Goal: Task Accomplishment & Management: Use online tool/utility

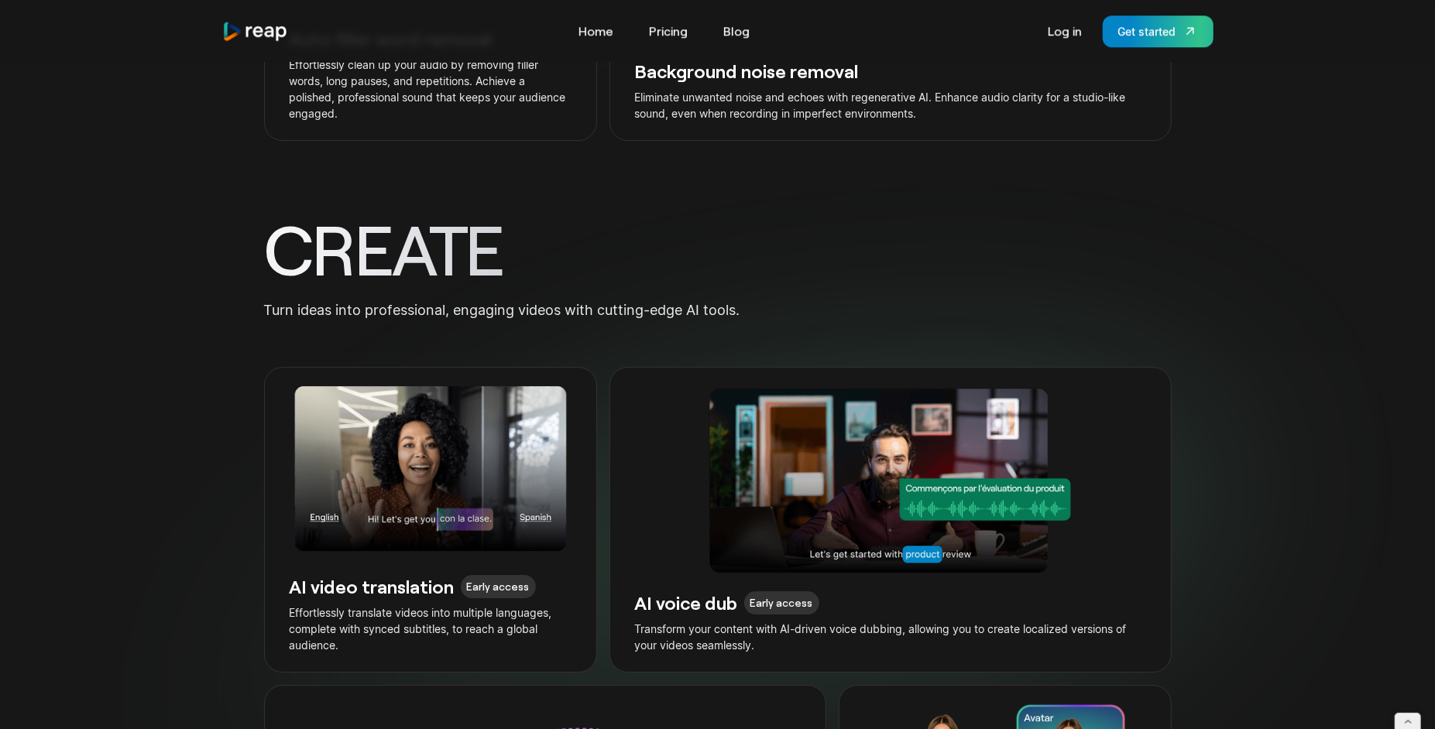
scroll to position [4108, 0]
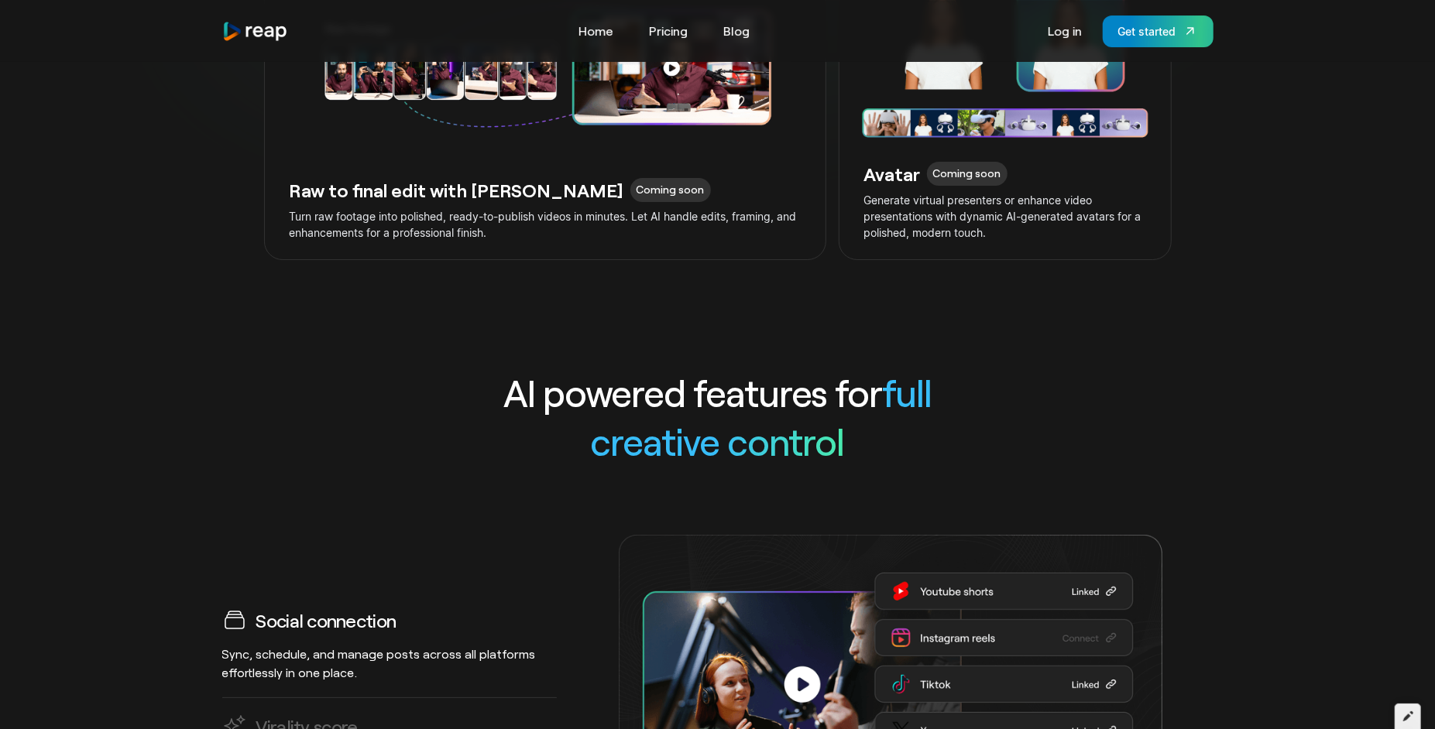
click at [1412, 712] on icon at bounding box center [1408, 716] width 10 height 11
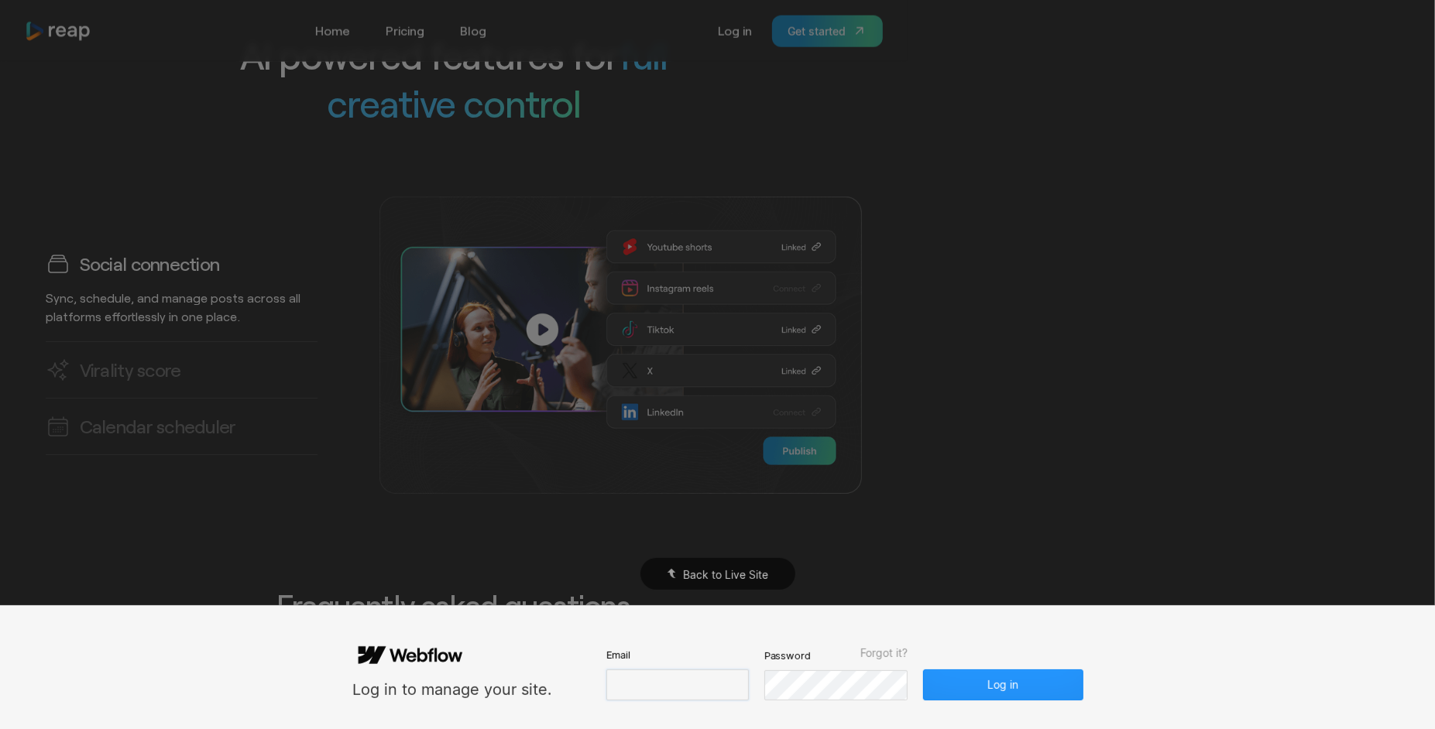
click at [619, 678] on input "email" at bounding box center [677, 685] width 142 height 31
type input "**********"
click at [923, 670] on button "Log in" at bounding box center [1002, 685] width 159 height 31
click at [986, 683] on button "Log in" at bounding box center [1002, 685] width 159 height 31
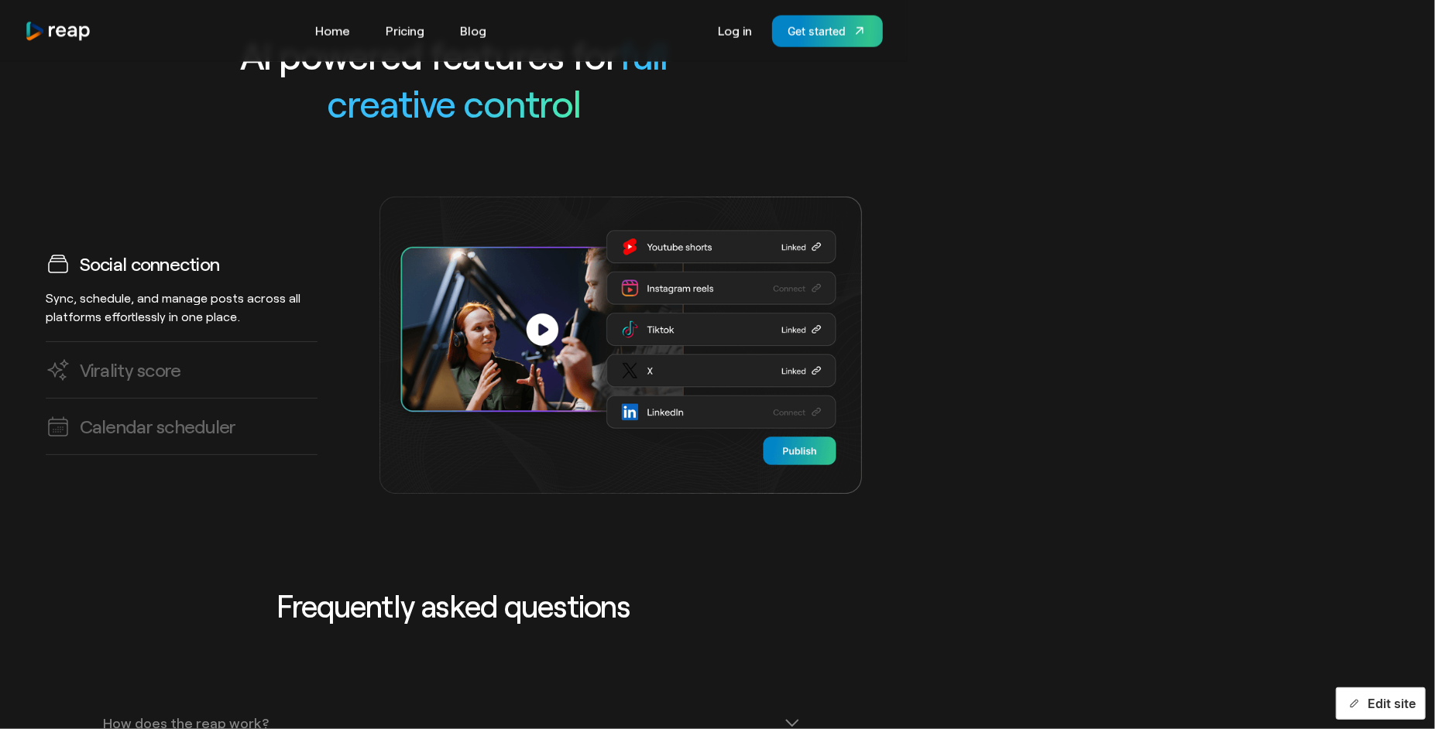
click at [1353, 714] on button "Edit site" at bounding box center [1381, 704] width 90 height 33
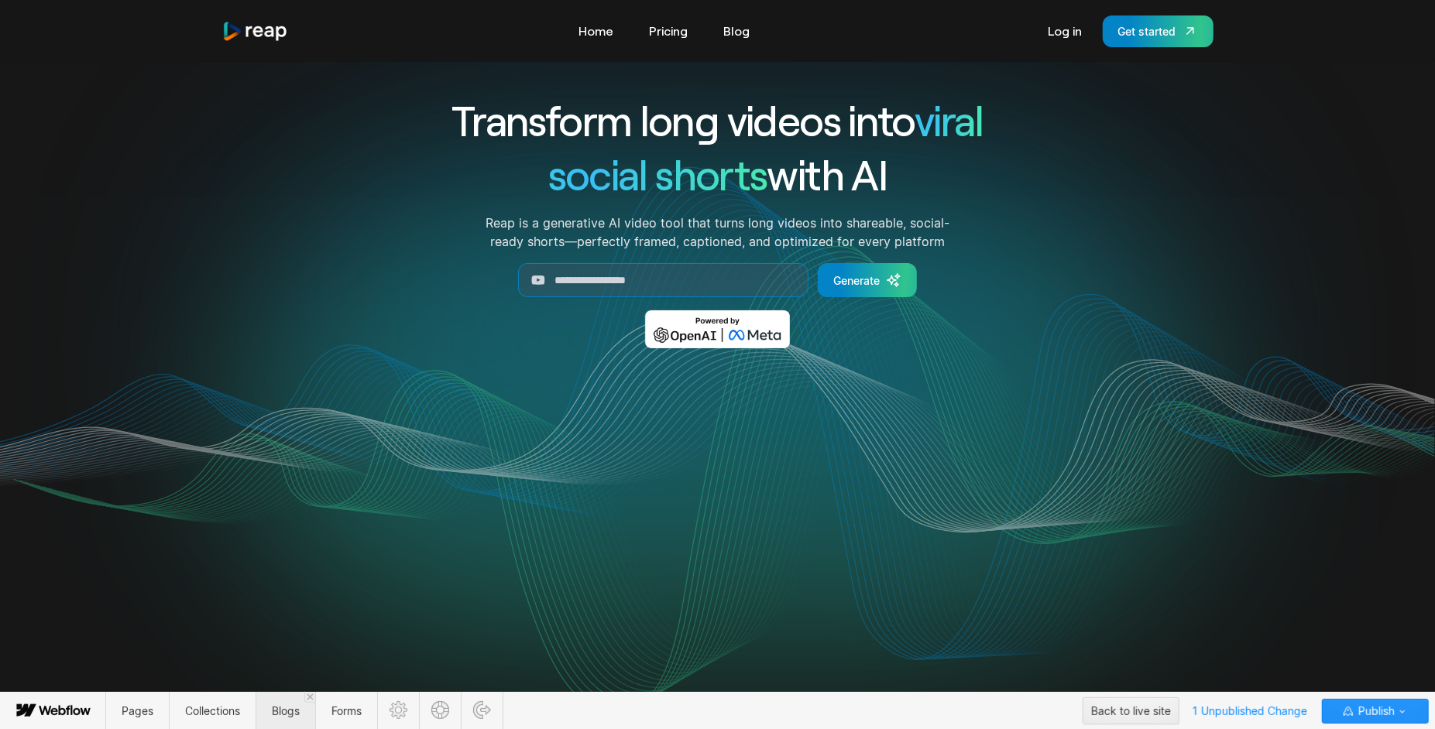
click at [262, 712] on span "Blogs" at bounding box center [285, 711] width 60 height 38
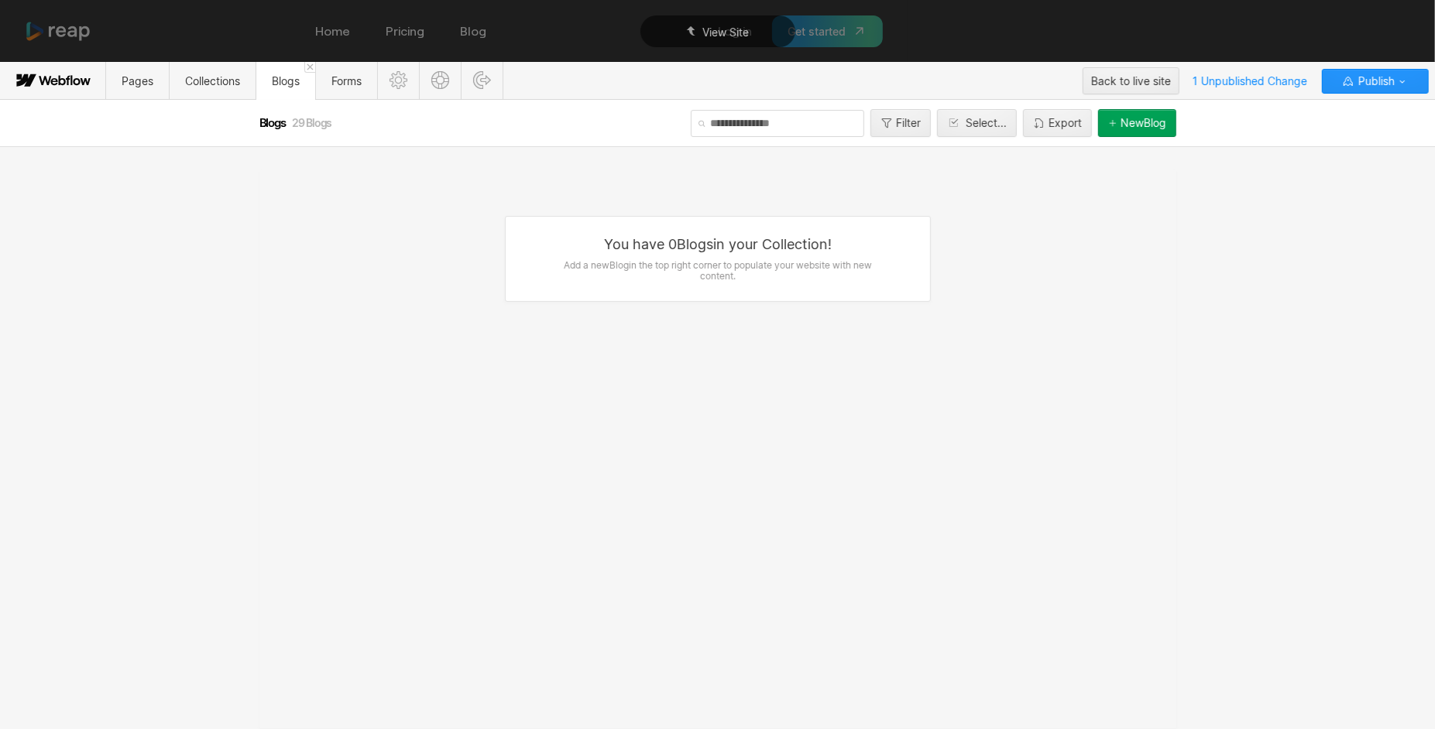
click at [303, 128] on span "29 Blogs" at bounding box center [311, 122] width 39 height 13
